Goal: Task Accomplishment & Management: Complete application form

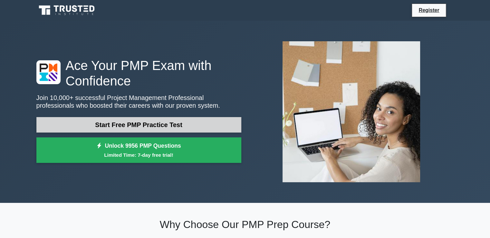
click at [176, 124] on link "Start Free PMP Practice Test" at bounding box center [138, 124] width 205 height 15
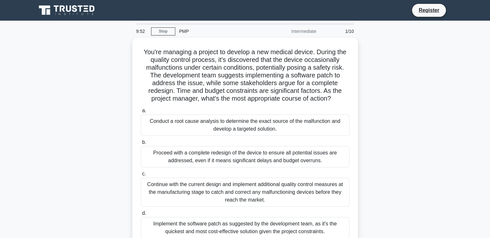
click at [434, 206] on div "You're managing a project to develop a new medical device. During the quality c…" at bounding box center [245, 146] width 425 height 217
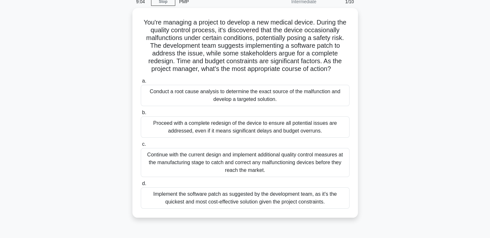
scroll to position [28, 0]
click at [326, 99] on div "Conduct a root cause analysis to determine the exact source of the malfunction …" at bounding box center [245, 95] width 209 height 21
click at [141, 83] on input "a. Conduct a root cause analysis to determine the exact source of the malfuncti…" at bounding box center [141, 81] width 0 height 4
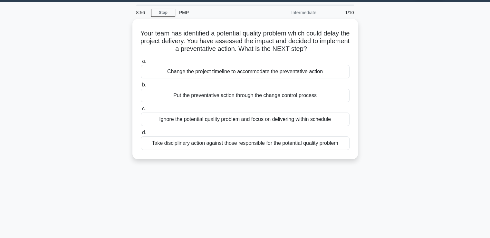
scroll to position [0, 0]
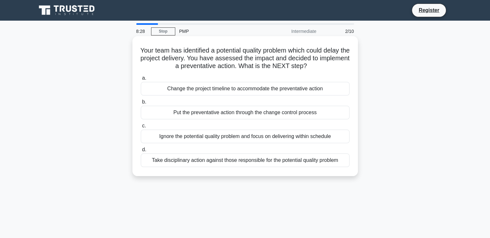
click at [314, 93] on div "Change the project timeline to accommodate the preventative action" at bounding box center [245, 89] width 209 height 14
click at [141, 80] on input "a. Change the project timeline to accommodate the preventative action" at bounding box center [141, 78] width 0 height 4
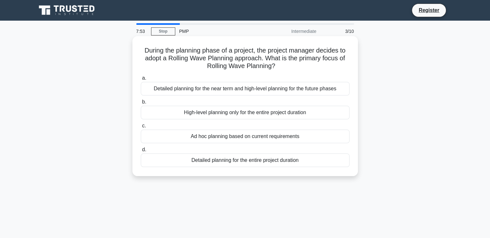
click at [321, 86] on div "Detailed planning for the near term and high-level planning for the future phas…" at bounding box center [245, 89] width 209 height 14
click at [141, 80] on input "a. Detailed planning for the near term and high-level planning for the future p…" at bounding box center [141, 78] width 0 height 4
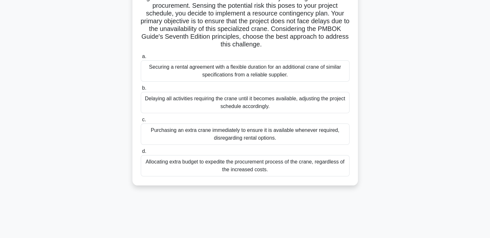
scroll to position [109, 0]
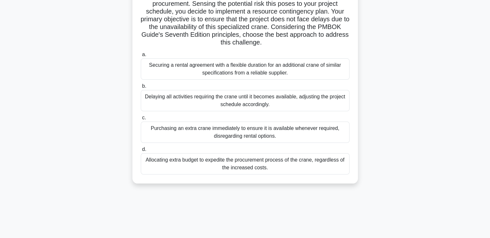
click at [299, 72] on div "Securing a rental agreement with a flexible duration for an additional crane of…" at bounding box center [245, 68] width 209 height 21
click at [141, 57] on input "a. Securing a rental agreement with a flexible duration for an additional crane…" at bounding box center [141, 55] width 0 height 4
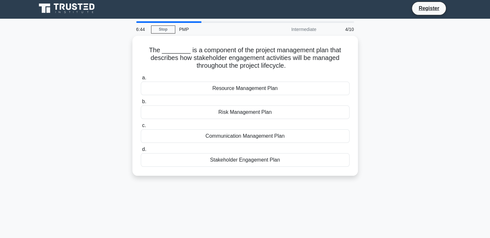
scroll to position [0, 0]
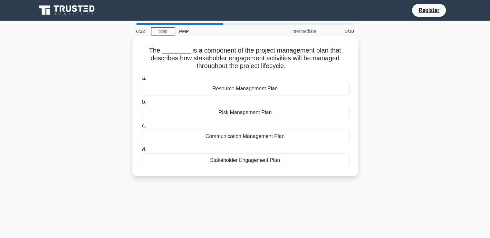
click at [287, 140] on div "Communication Management Plan" at bounding box center [245, 136] width 209 height 14
click at [141, 128] on input "c. Communication Management Plan" at bounding box center [141, 126] width 0 height 4
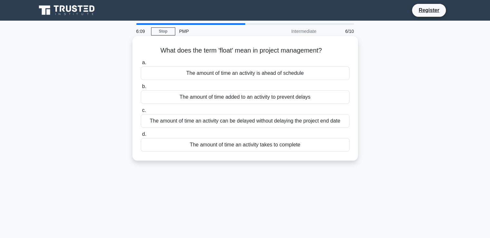
click at [332, 72] on div "The amount of time an activity is ahead of schedule" at bounding box center [245, 73] width 209 height 14
click at [141, 65] on input "a. The amount of time an activity is ahead of schedule" at bounding box center [141, 63] width 0 height 4
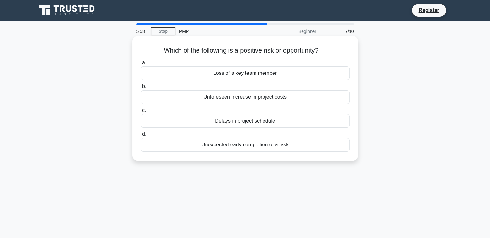
click at [321, 148] on div "Unexpected early completion of a task" at bounding box center [245, 145] width 209 height 14
click at [141, 136] on input "d. Unexpected early completion of a task" at bounding box center [141, 134] width 0 height 4
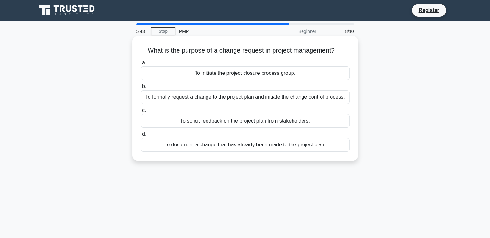
click at [336, 97] on div "To formally request a change to the project plan and initiate the change contro…" at bounding box center [245, 97] width 209 height 14
click at [141, 89] on input "b. To formally request a change to the project plan and initiate the change con…" at bounding box center [141, 86] width 0 height 4
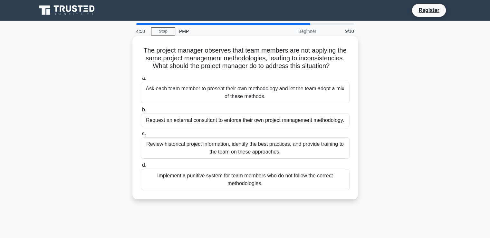
click at [330, 179] on div "Implement a punitive system for team members who do not follow the correct meth…" at bounding box center [245, 179] width 209 height 21
click at [141, 167] on input "d. Implement a punitive system for team members who do not follow the correct m…" at bounding box center [141, 165] width 0 height 4
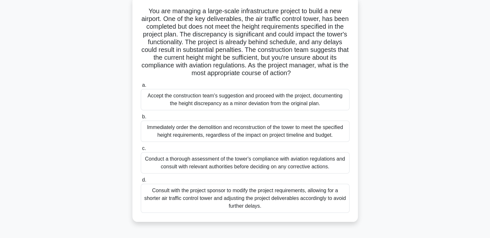
scroll to position [41, 0]
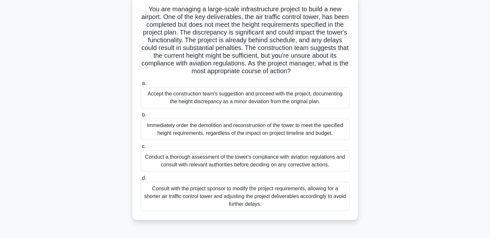
click at [320, 97] on div "Accept the construction team's suggestion and proceed with the project, documen…" at bounding box center [245, 97] width 209 height 21
click at [141, 85] on input "a. Accept the construction team's suggestion and proceed with the project, docu…" at bounding box center [141, 83] width 0 height 4
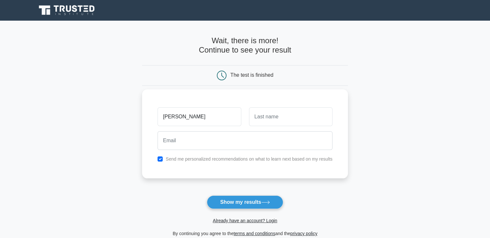
type input "Shubham"
click at [289, 119] on input "text" at bounding box center [290, 116] width 83 height 19
type input "Gupta"
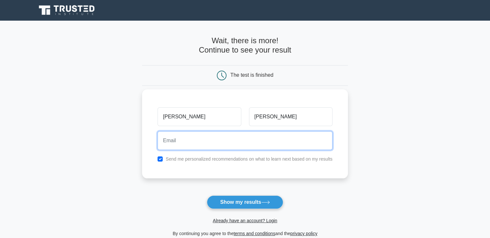
click at [256, 138] on input "email" at bounding box center [245, 140] width 175 height 19
type input "shubhamgupta311200@gmail.com"
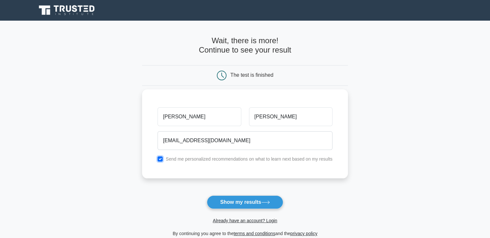
click at [162, 159] on input "checkbox" at bounding box center [160, 158] width 5 height 5
checkbox input "false"
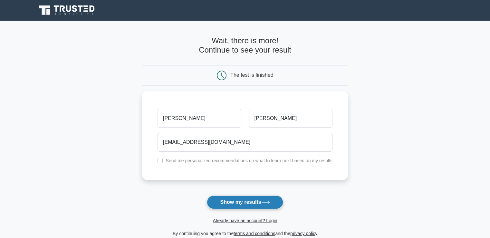
click at [241, 202] on button "Show my results" at bounding box center [245, 202] width 76 height 14
